Goal: Task Accomplishment & Management: Use online tool/utility

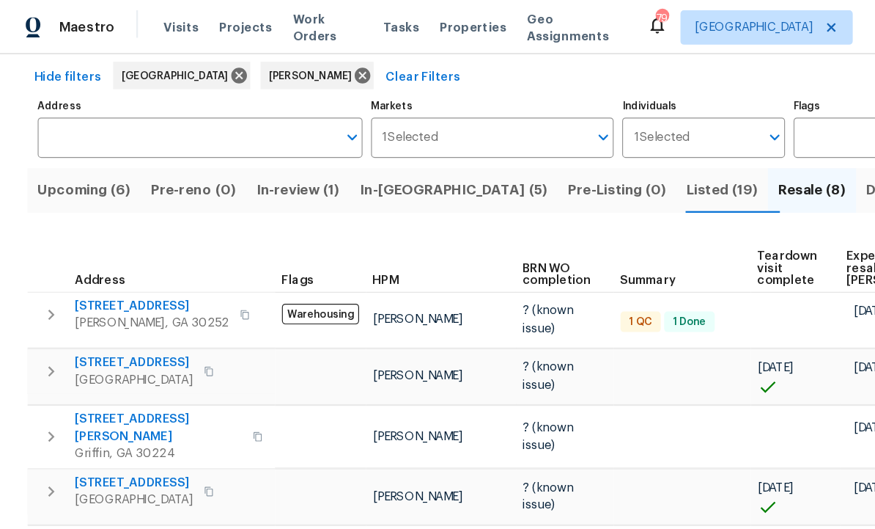
scroll to position [65, 0]
click at [361, 163] on span "In-reno (5)" at bounding box center [388, 162] width 161 height 21
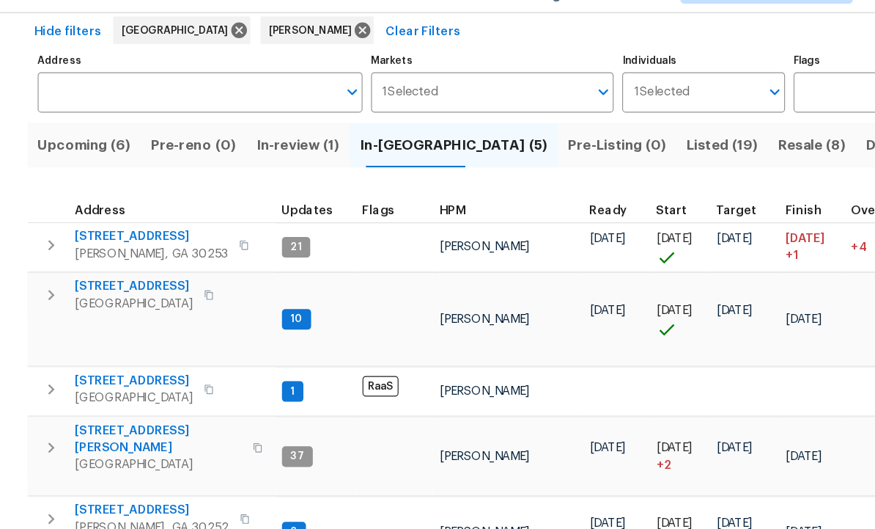
scroll to position [49, 0]
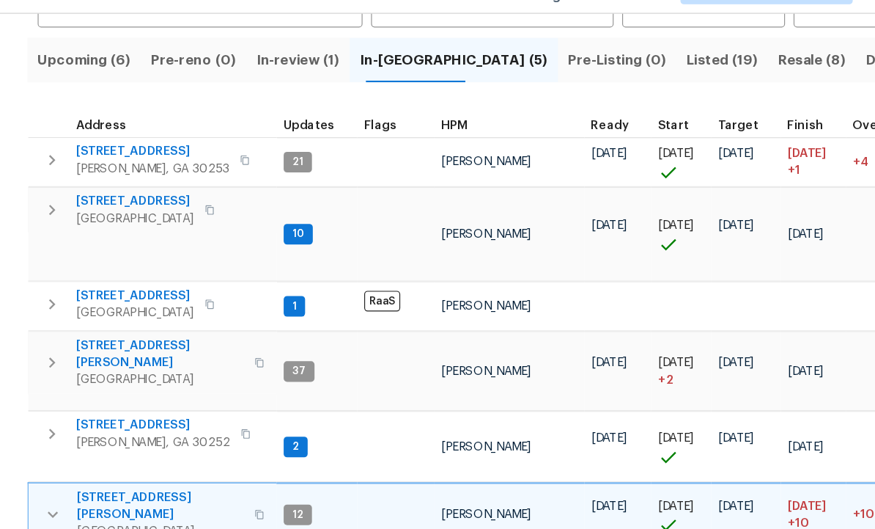
scroll to position [179, 0]
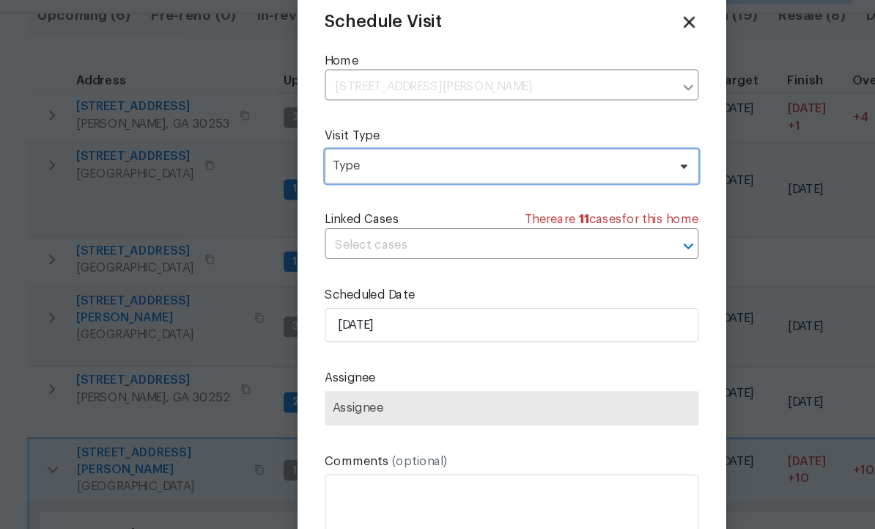
click at [356, 169] on span "Type" at bounding box center [426, 176] width 285 height 15
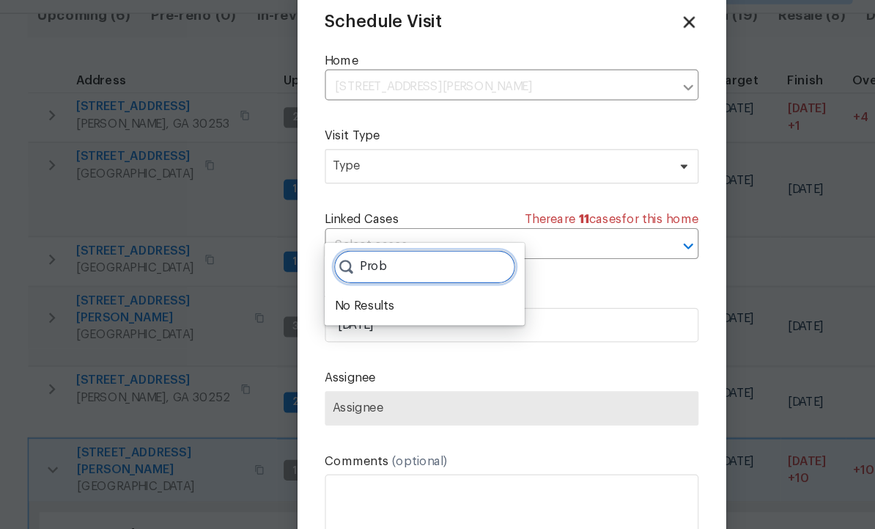
click at [354, 248] on input "Prob" at bounding box center [363, 262] width 156 height 29
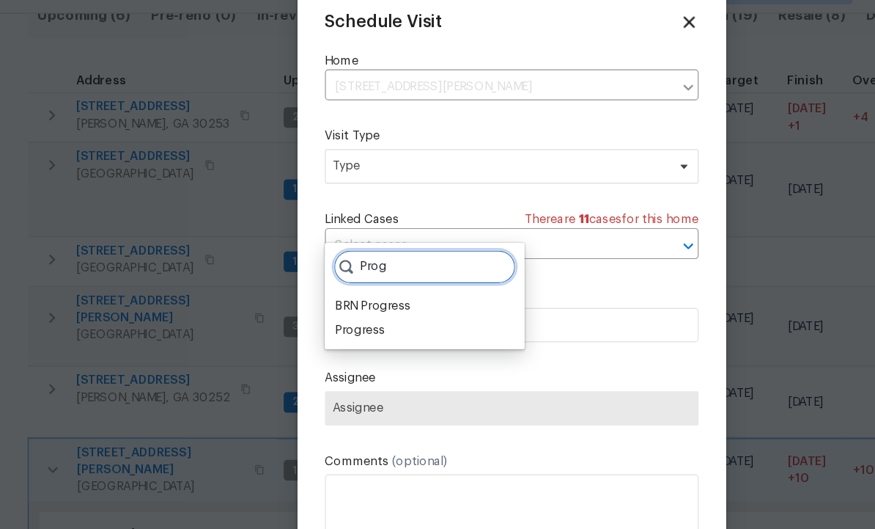
type input "Prog"
click at [327, 309] on div "Progress" at bounding box center [308, 316] width 43 height 15
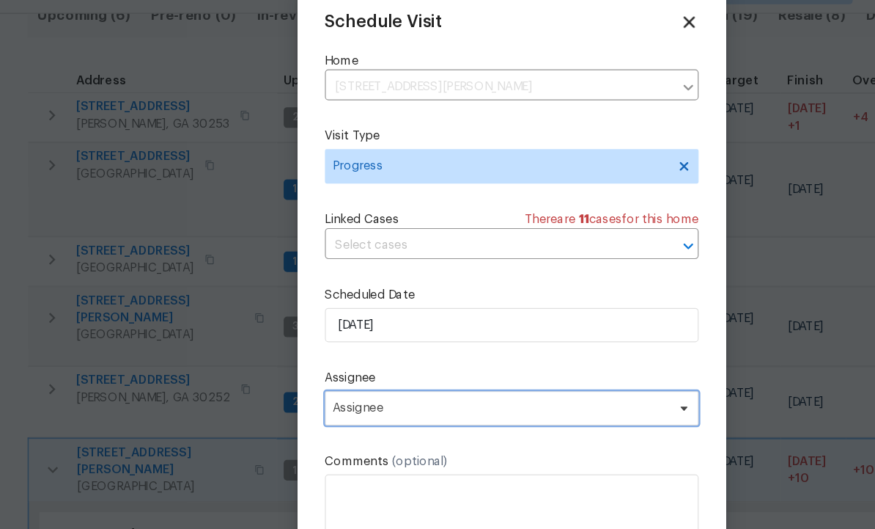
click at [342, 378] on span "Assignee" at bounding box center [427, 384] width 287 height 12
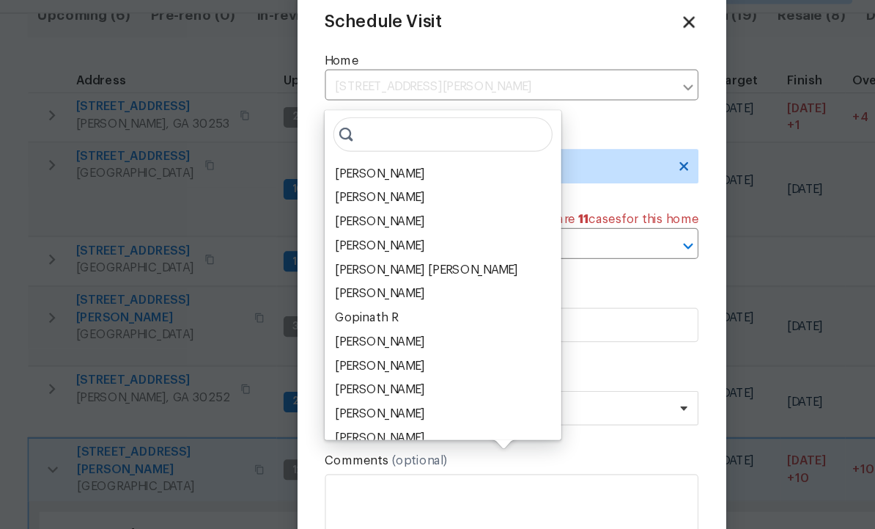
click at [345, 176] on div "[PERSON_NAME]" at bounding box center [325, 183] width 77 height 15
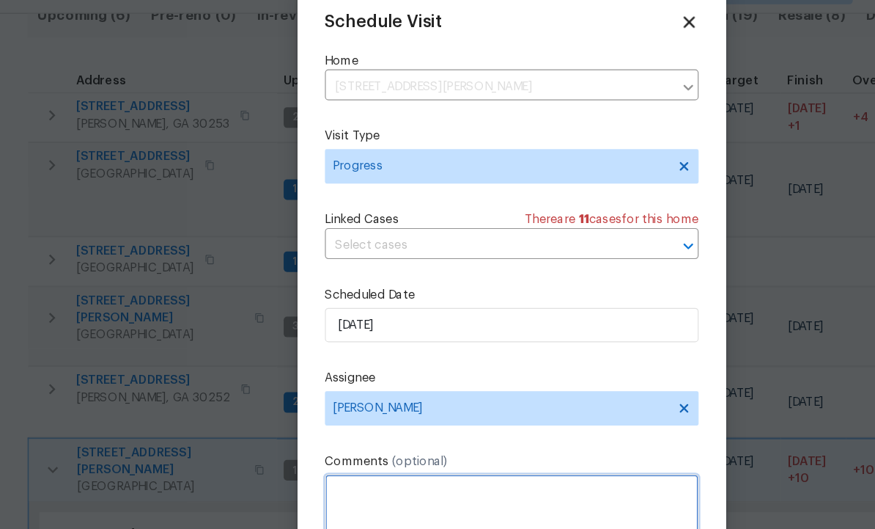
click at [362, 440] on textarea at bounding box center [438, 469] width 320 height 59
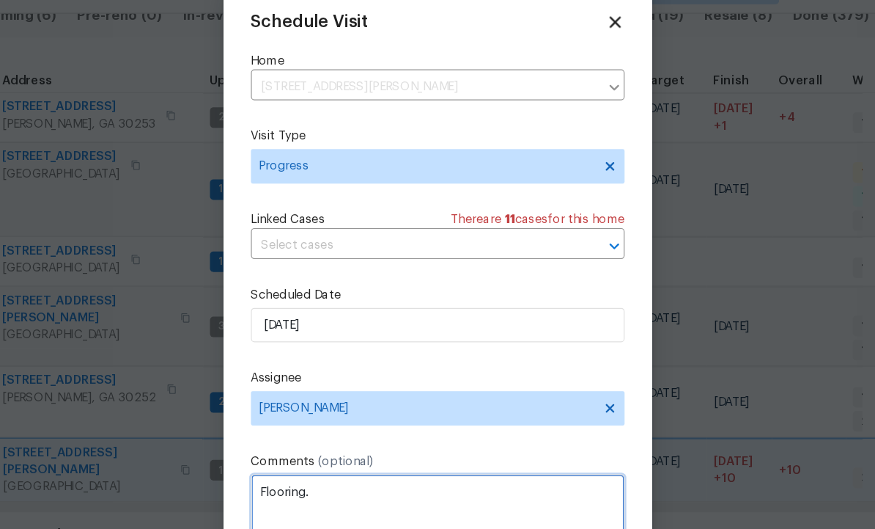
type textarea "Flooring."
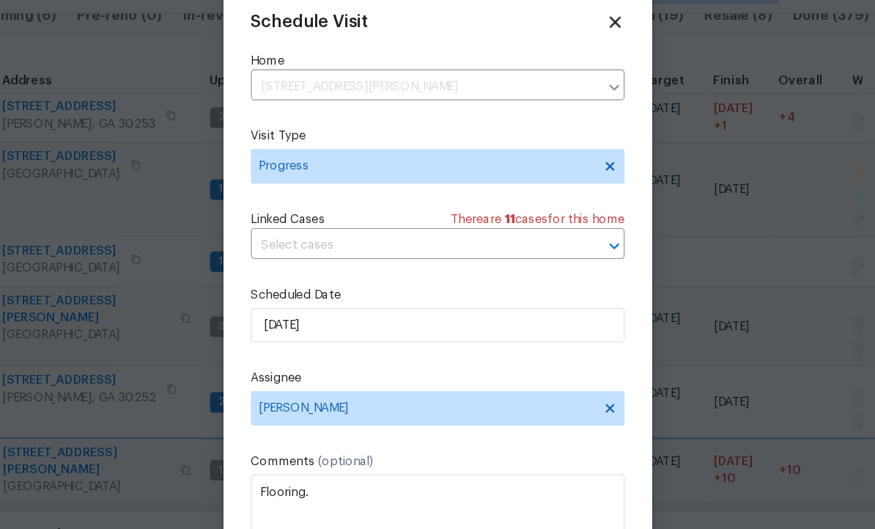
click at [537, 510] on button "Create" at bounding box center [567, 523] width 60 height 27
